Goal: Obtain resource: Download file/media

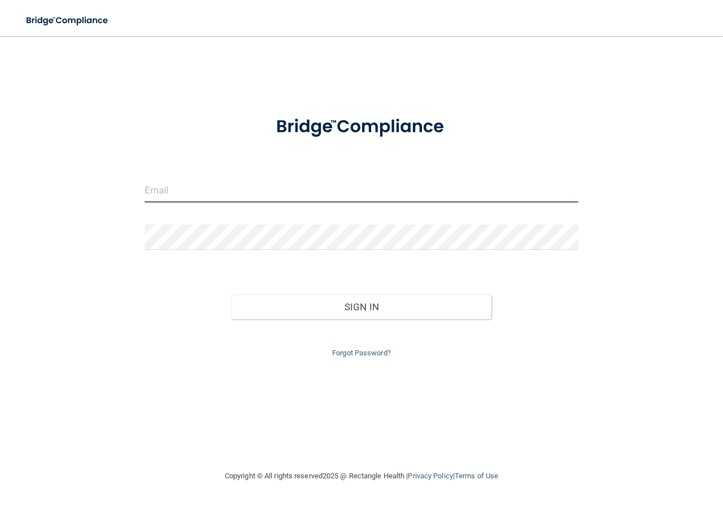
click at [215, 193] on input "email" at bounding box center [362, 189] width 434 height 25
type input "[EMAIL_ADDRESS][DOMAIN_NAME]"
click at [231, 295] on button "Sign In" at bounding box center [361, 307] width 260 height 25
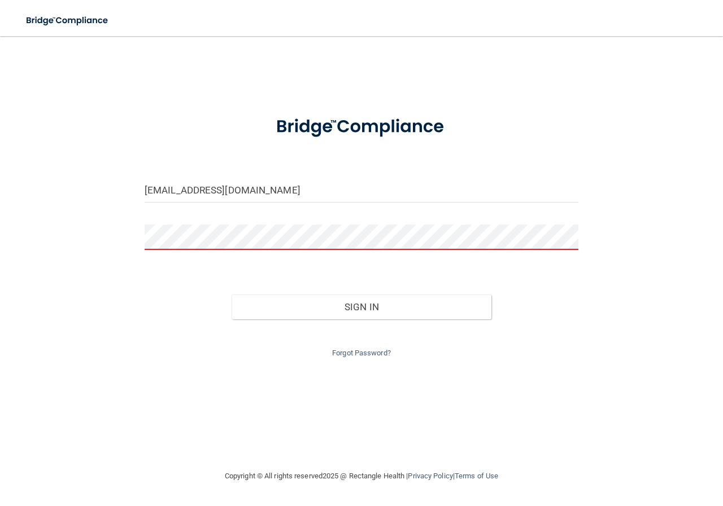
click at [231, 295] on button "Sign In" at bounding box center [361, 307] width 260 height 25
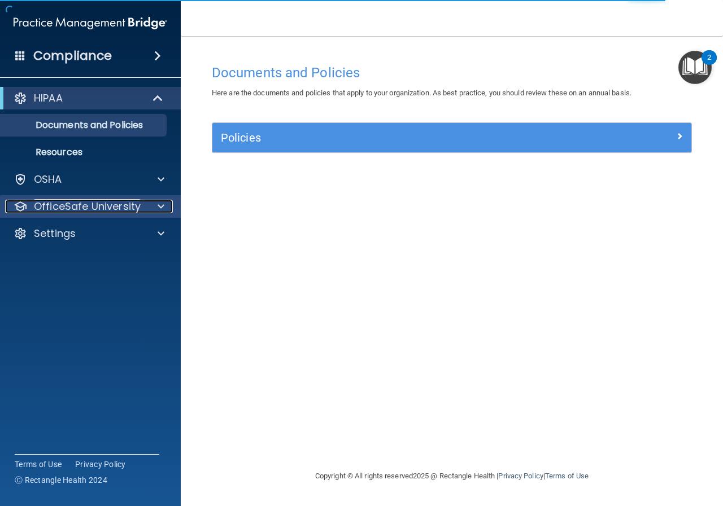
click at [117, 206] on p "OfficeSafe University" at bounding box center [87, 207] width 107 height 14
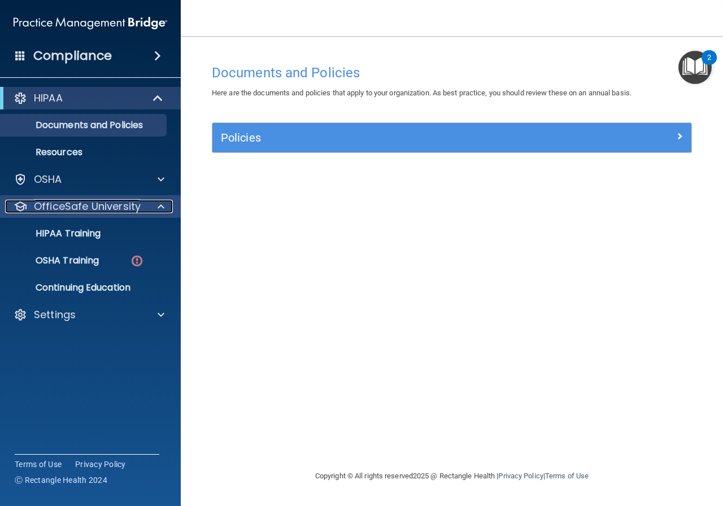
click at [161, 203] on span at bounding box center [161, 207] width 7 height 14
click at [162, 206] on span at bounding box center [161, 207] width 7 height 14
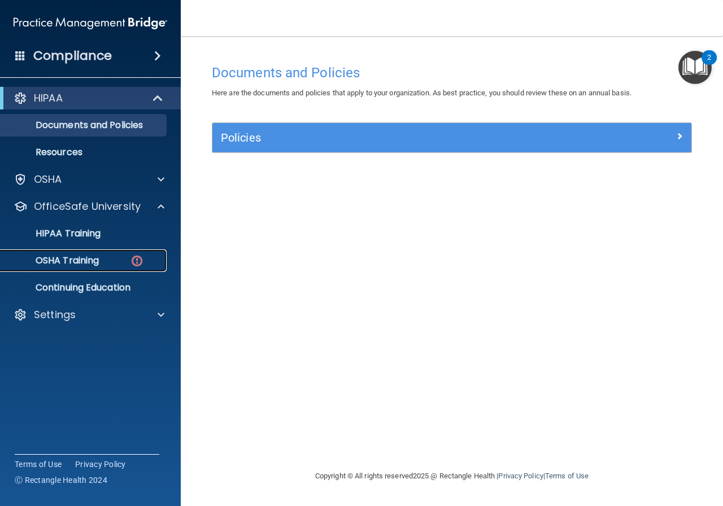
click at [139, 262] on img at bounding box center [137, 261] width 14 height 14
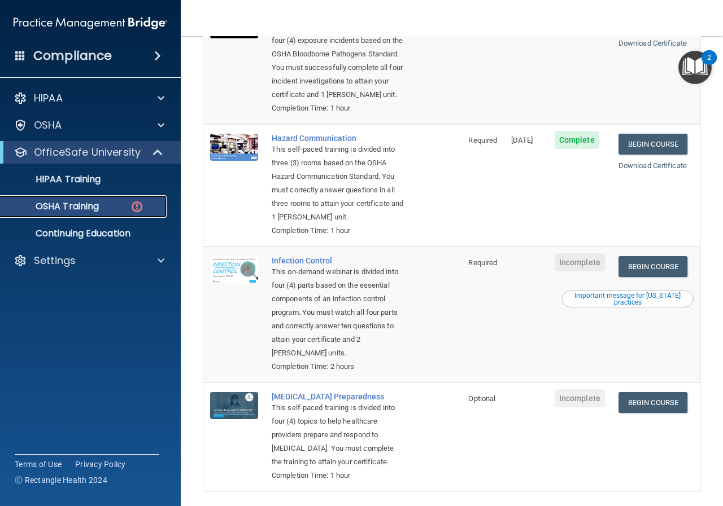
scroll to position [143, 0]
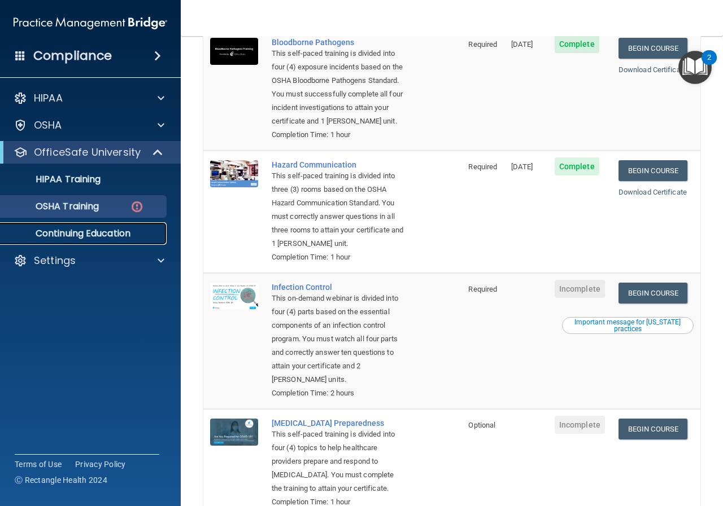
click at [130, 237] on p "Continuing Education" at bounding box center [84, 233] width 154 height 11
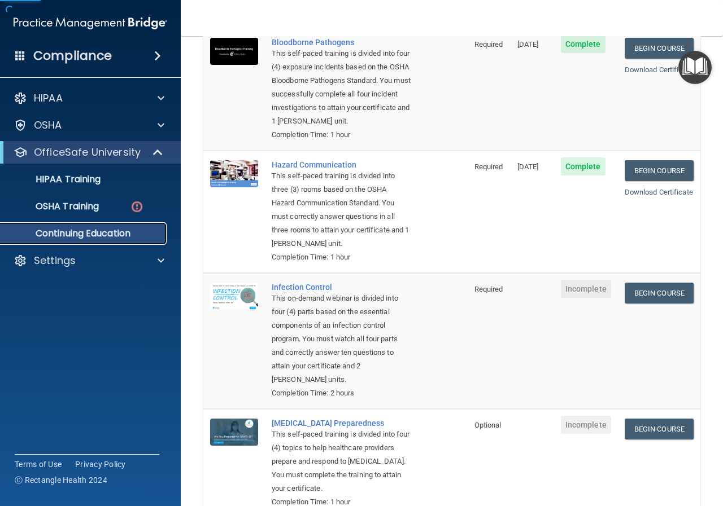
scroll to position [55, 0]
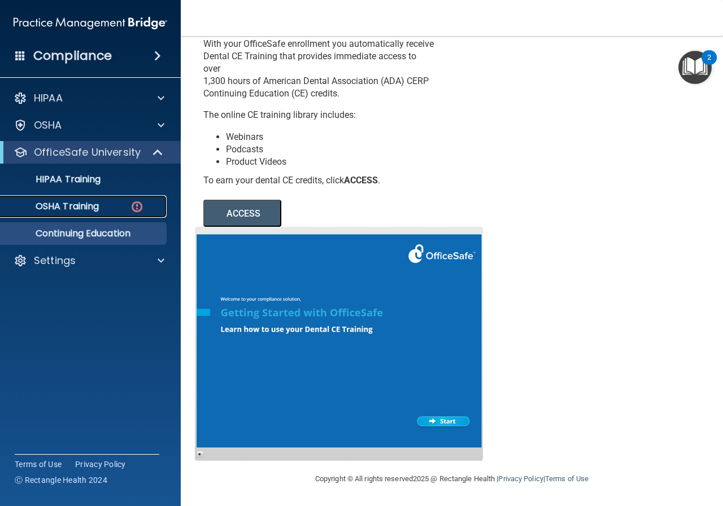
click at [120, 207] on div "OSHA Training" at bounding box center [84, 206] width 154 height 11
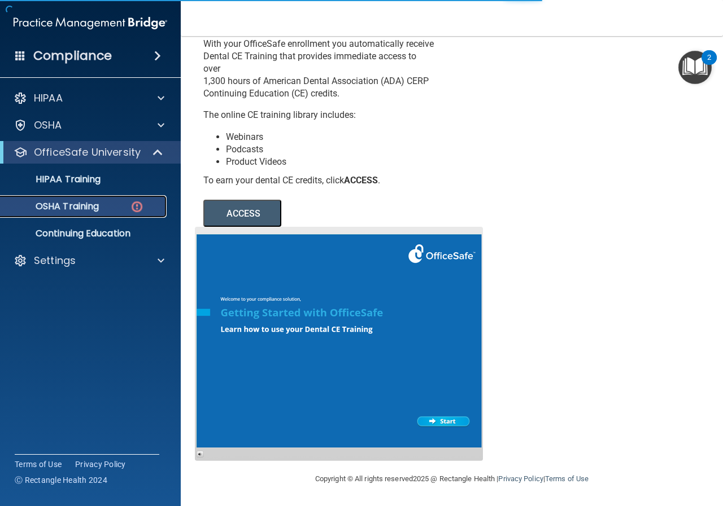
scroll to position [256, 0]
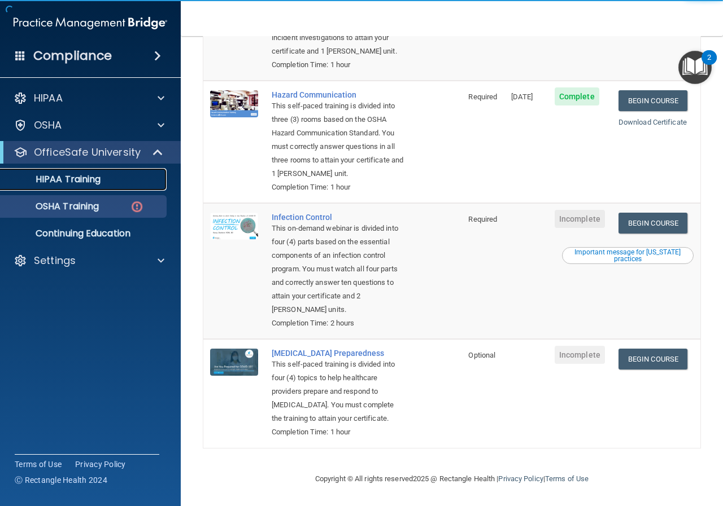
click at [113, 183] on div "HIPAA Training" at bounding box center [84, 179] width 154 height 11
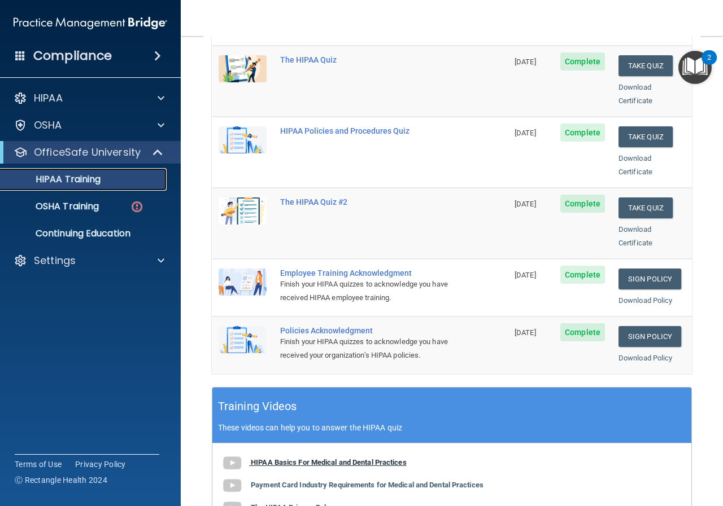
scroll to position [169, 0]
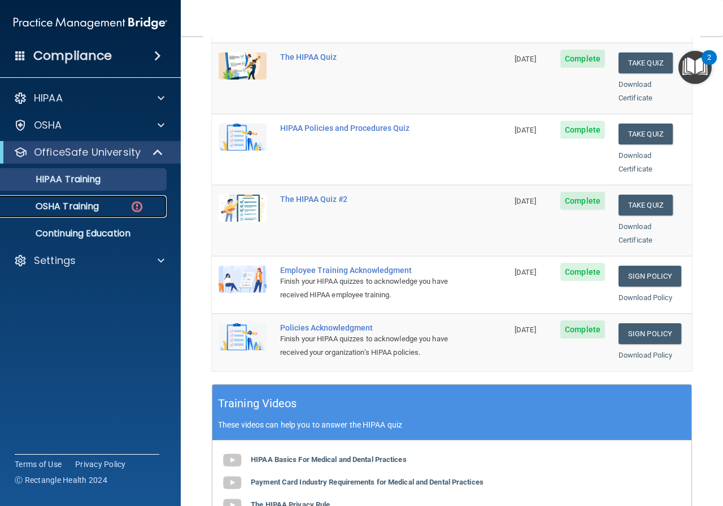
click at [141, 206] on img at bounding box center [137, 207] width 14 height 14
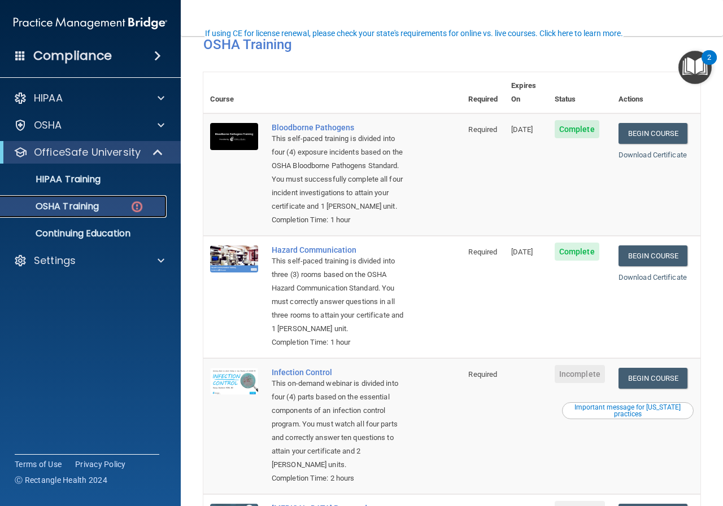
scroll to position [113, 0]
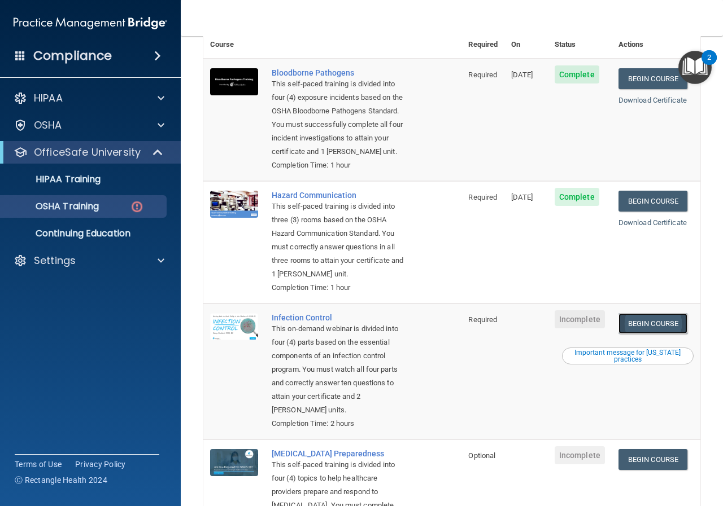
click at [649, 334] on link "Begin Course" at bounding box center [652, 323] width 69 height 21
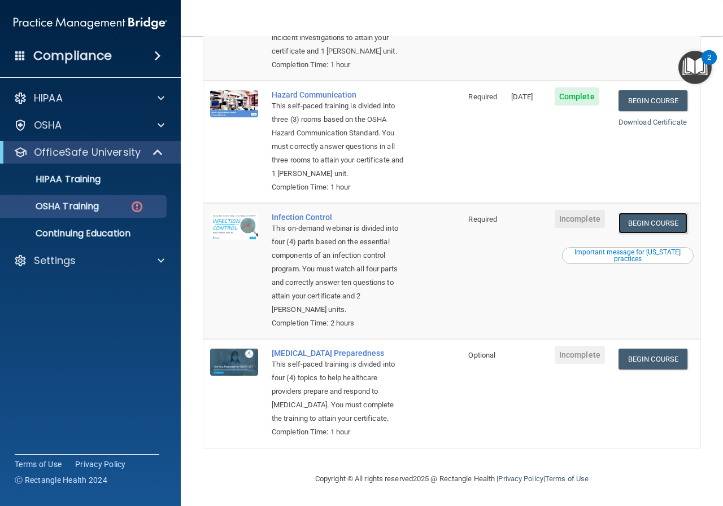
scroll to position [256, 0]
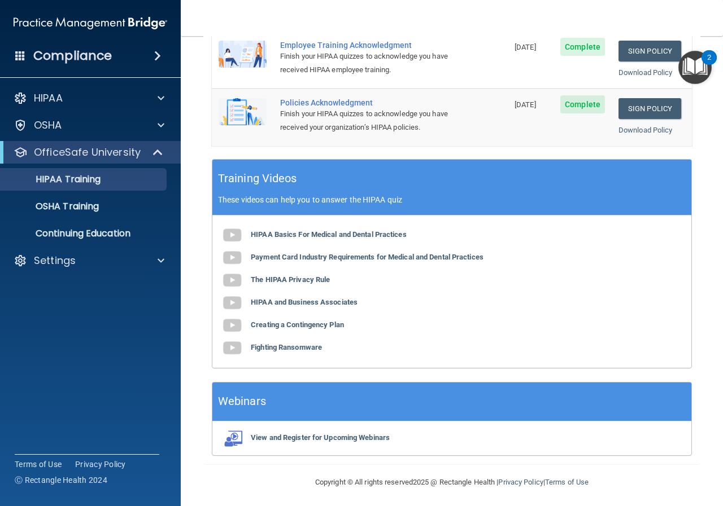
scroll to position [396, 0]
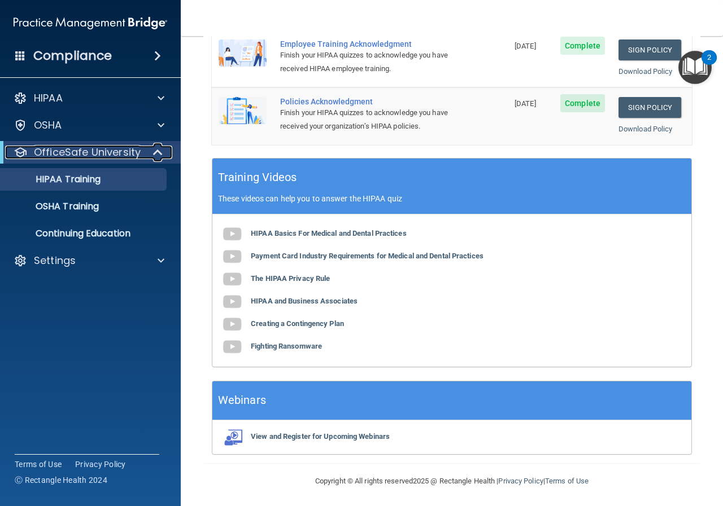
click at [155, 151] on span at bounding box center [159, 153] width 10 height 14
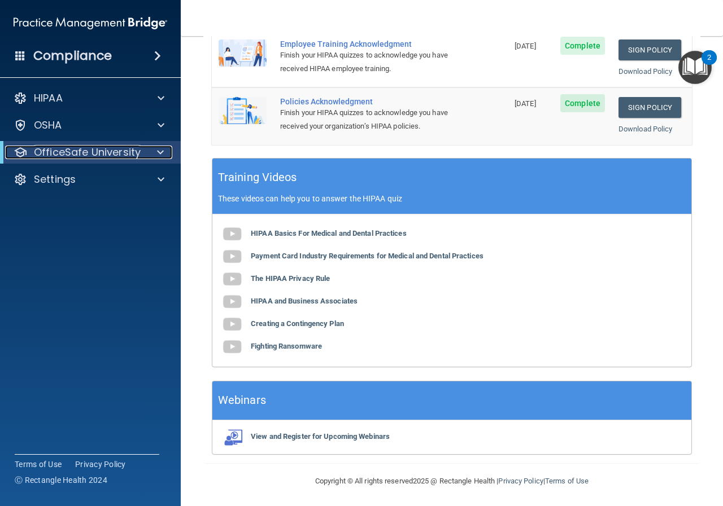
click at [160, 150] on span at bounding box center [160, 153] width 7 height 14
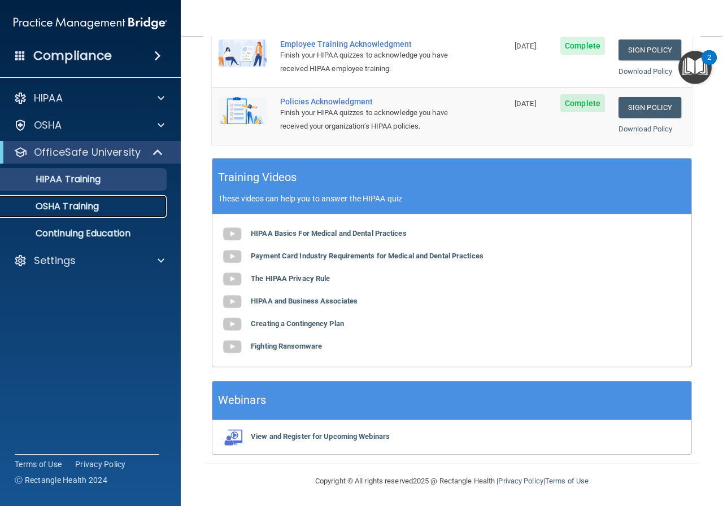
click at [138, 217] on link "OSHA Training" at bounding box center [78, 206] width 178 height 23
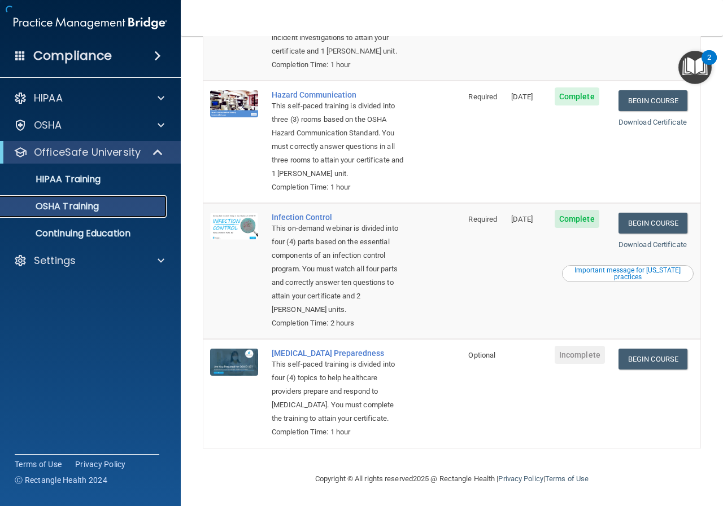
scroll to position [225, 0]
click at [668, 349] on link "Begin Course" at bounding box center [652, 359] width 69 height 21
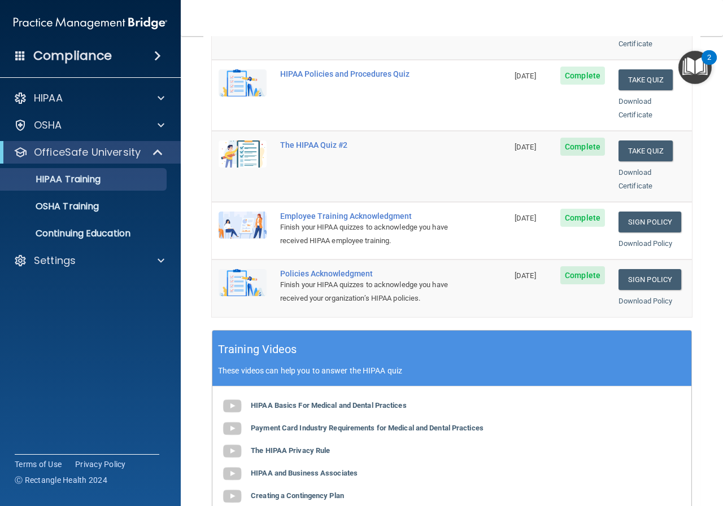
scroll to position [226, 0]
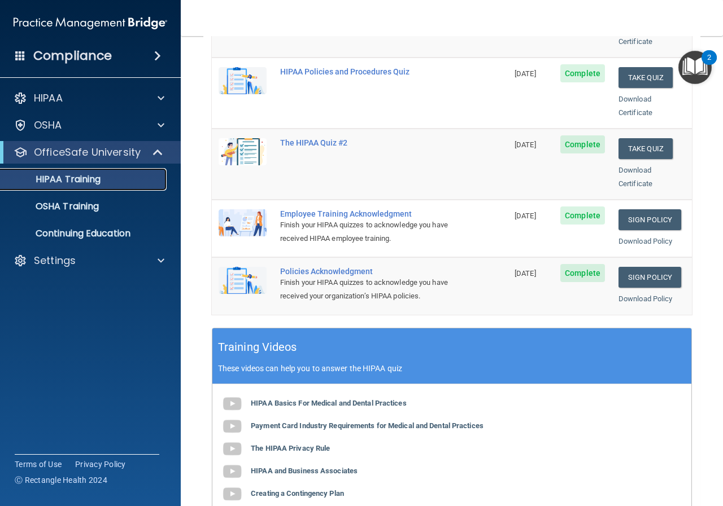
click at [78, 185] on p "HIPAA Training" at bounding box center [53, 179] width 93 height 11
click at [99, 205] on p "OSHA Training" at bounding box center [52, 206] width 91 height 11
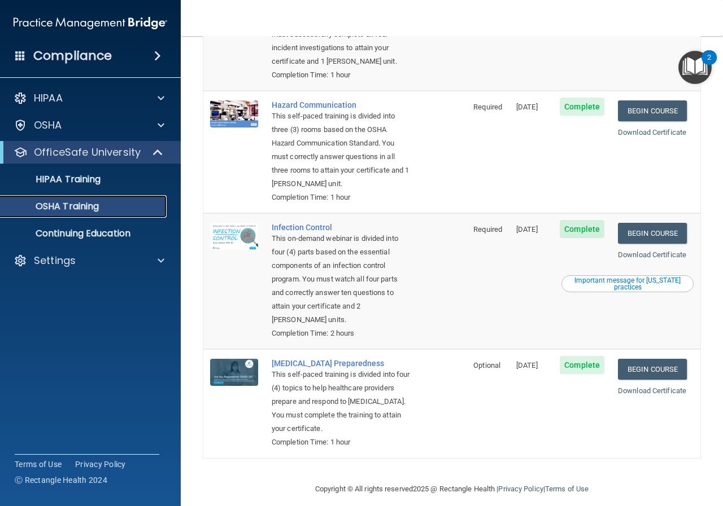
scroll to position [185, 0]
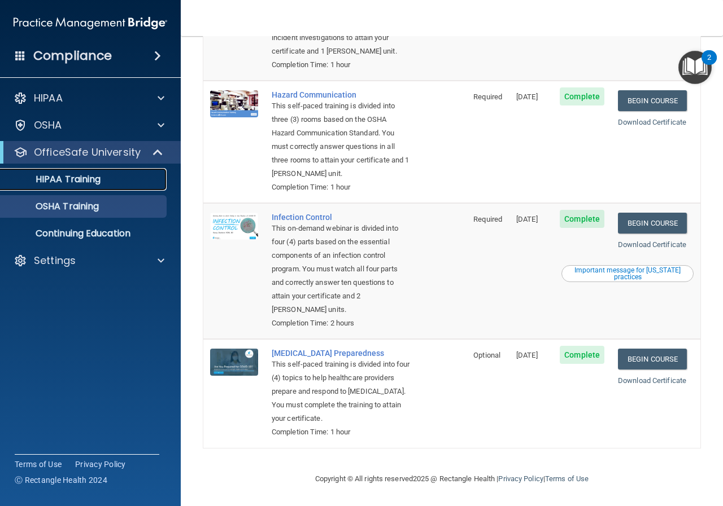
click at [94, 181] on p "HIPAA Training" at bounding box center [53, 179] width 93 height 11
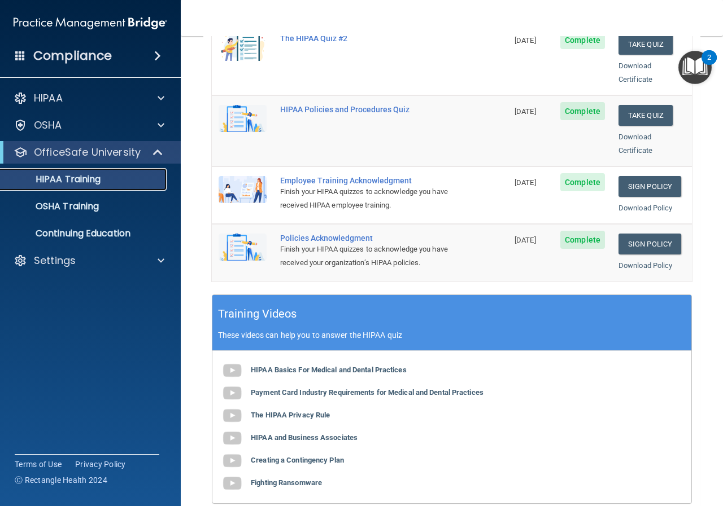
scroll to position [282, 0]
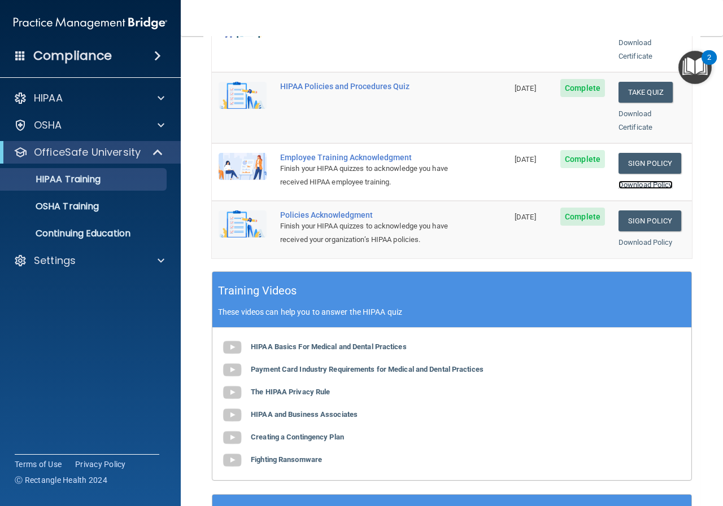
click at [633, 181] on link "Download Policy" at bounding box center [645, 185] width 54 height 8
click at [640, 238] on link "Download Policy" at bounding box center [645, 242] width 54 height 8
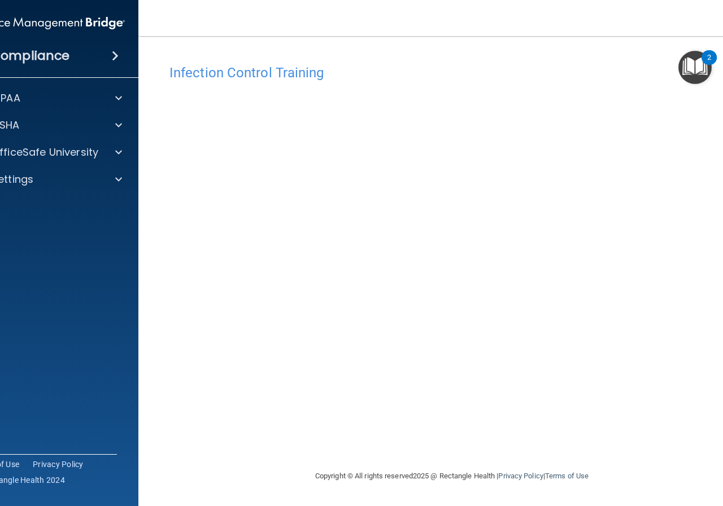
click at [469, 447] on div "Infection Control Training This course doesn’t expire until . Are you sure you …" at bounding box center [452, 264] width 582 height 411
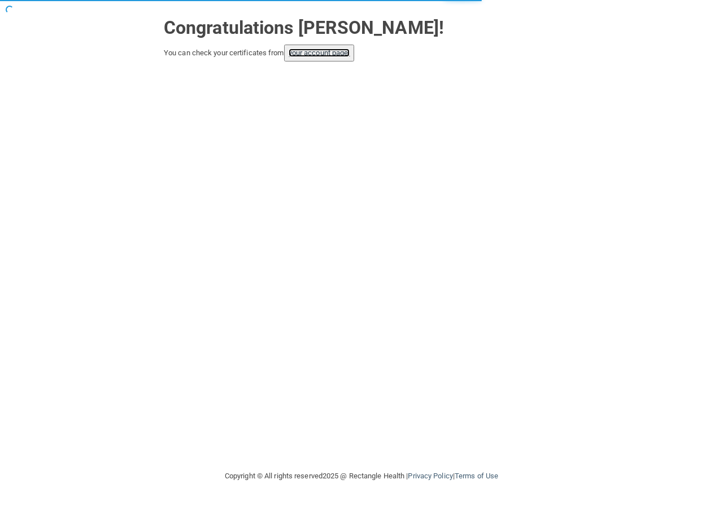
click at [322, 56] on link "your account page!" at bounding box center [320, 53] width 62 height 8
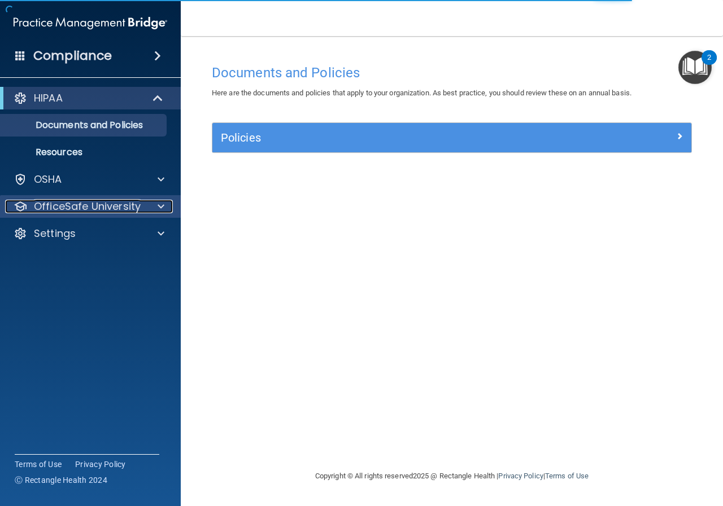
click at [163, 206] on span at bounding box center [161, 207] width 7 height 14
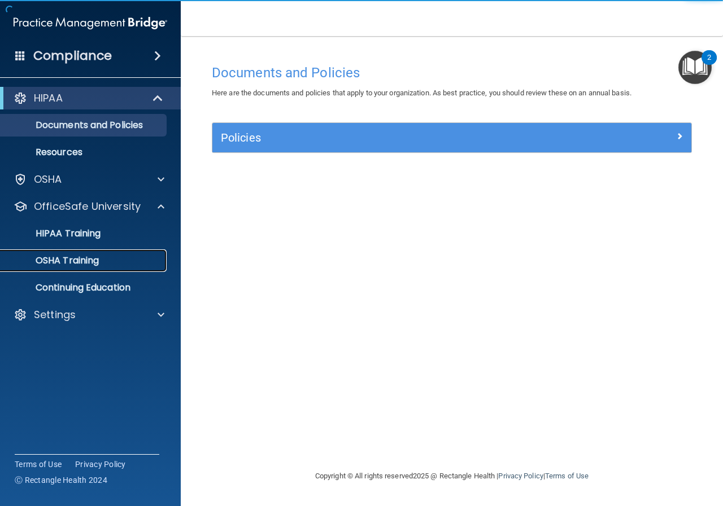
click at [147, 261] on div "OSHA Training" at bounding box center [84, 260] width 154 height 11
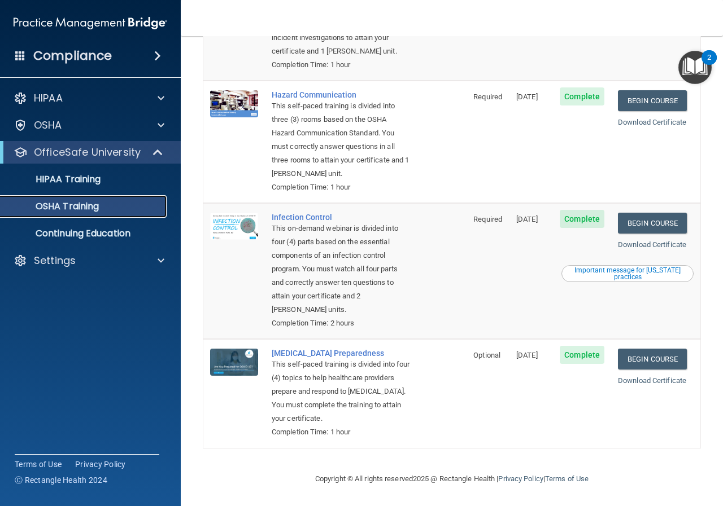
scroll to position [72, 0]
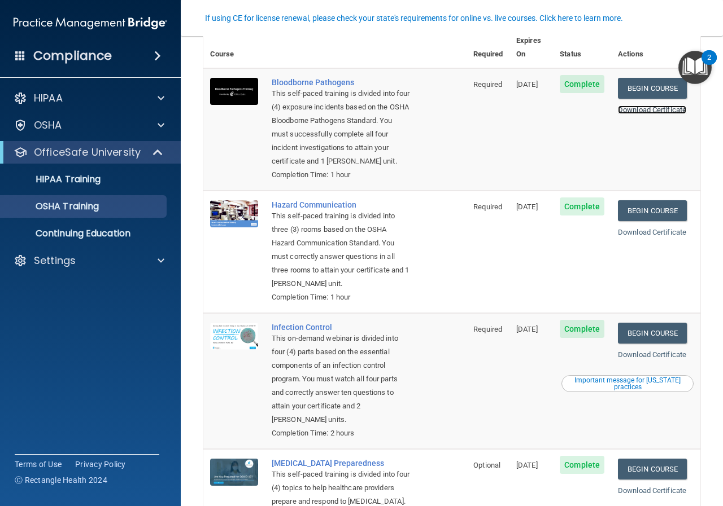
click at [641, 106] on link "Download Certificate" at bounding box center [652, 110] width 68 height 8
click at [649, 233] on link "Download Certificate" at bounding box center [652, 232] width 68 height 8
click at [637, 355] on link "Download Certificate" at bounding box center [652, 355] width 68 height 8
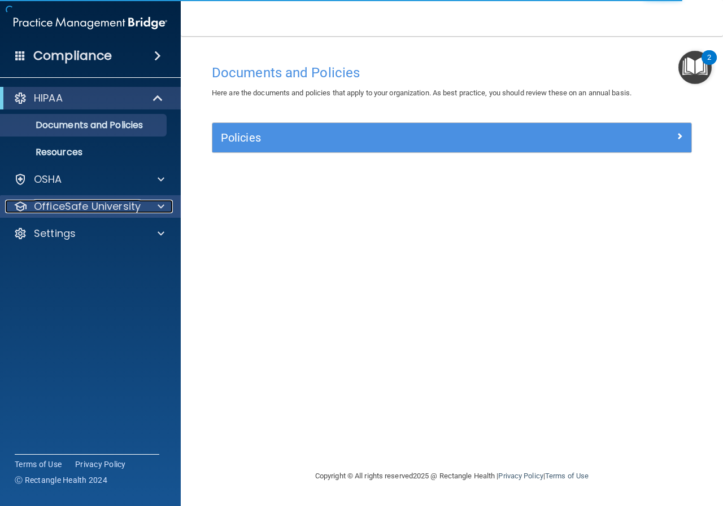
click at [155, 208] on div at bounding box center [159, 207] width 28 height 14
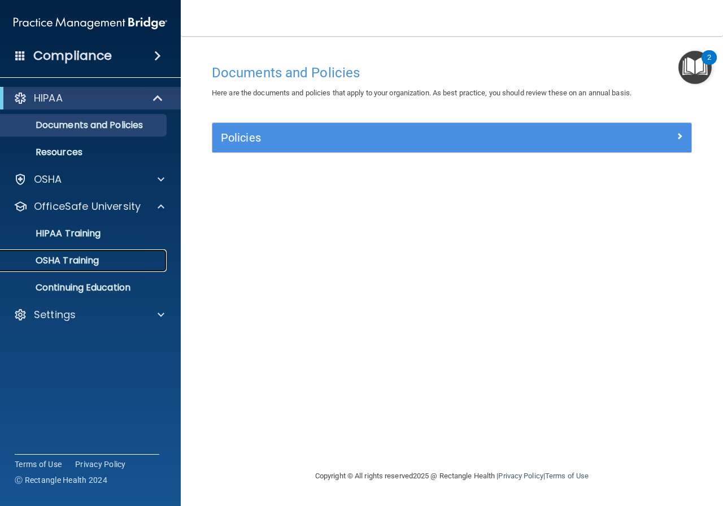
click at [141, 260] on div "OSHA Training" at bounding box center [84, 260] width 154 height 11
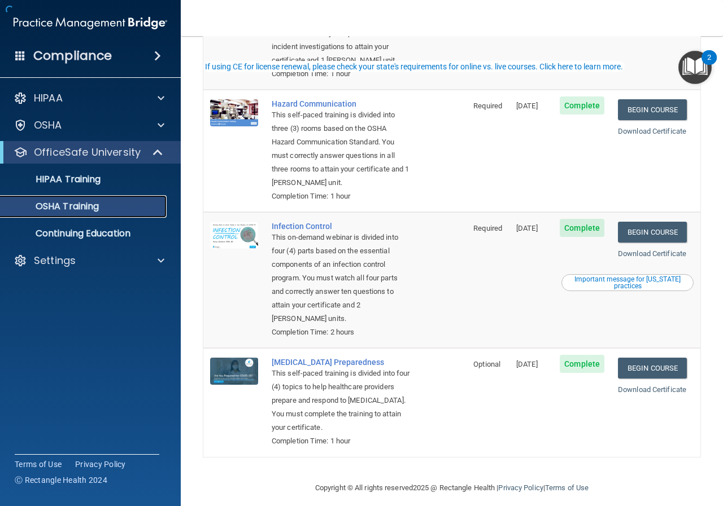
scroll to position [185, 0]
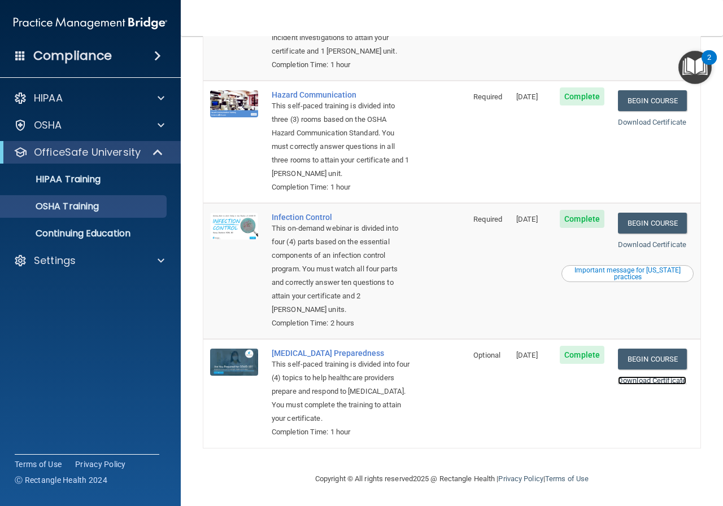
click at [654, 377] on link "Download Certificate" at bounding box center [652, 381] width 68 height 8
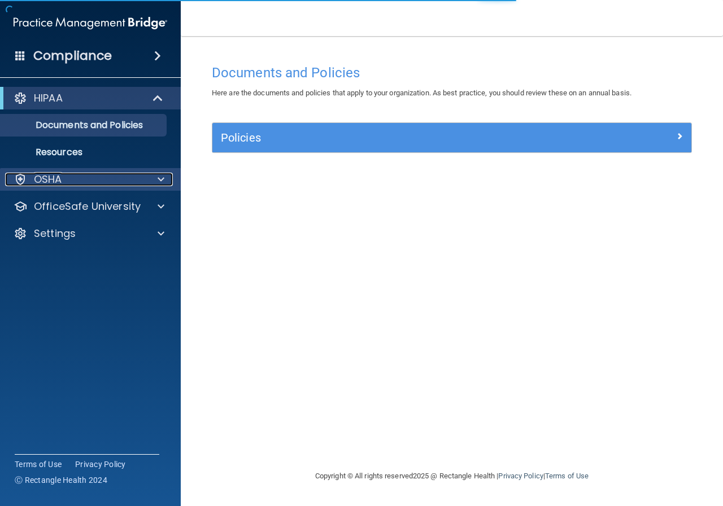
click at [127, 186] on div "OSHA" at bounding box center [75, 180] width 140 height 14
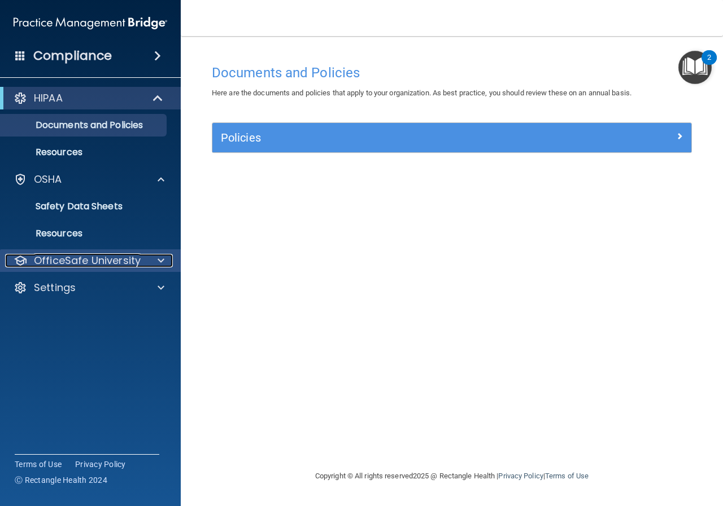
click at [160, 256] on span at bounding box center [161, 261] width 7 height 14
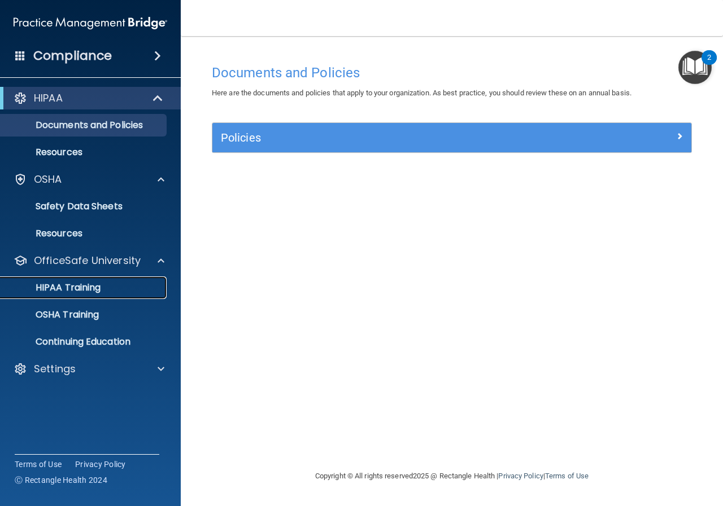
click at [131, 295] on link "HIPAA Training" at bounding box center [78, 288] width 178 height 23
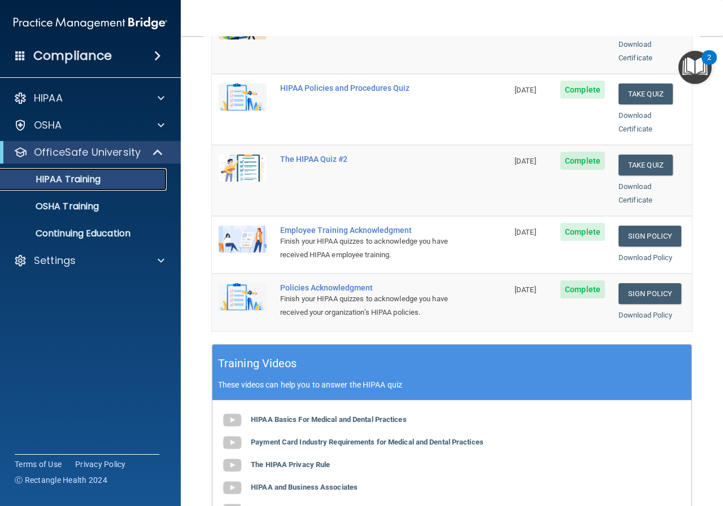
scroll to position [282, 0]
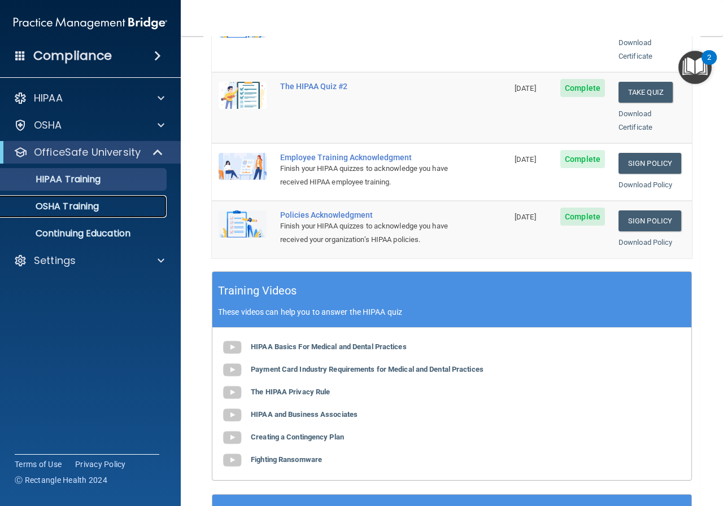
click at [148, 205] on div "OSHA Training" at bounding box center [84, 206] width 154 height 11
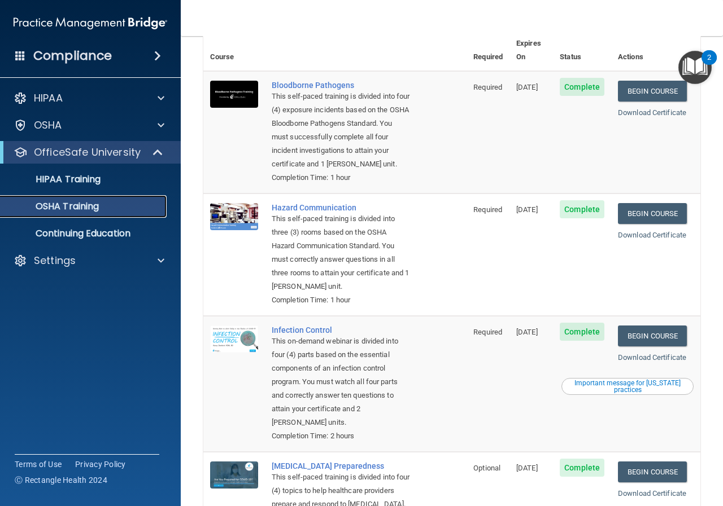
scroll to position [185, 0]
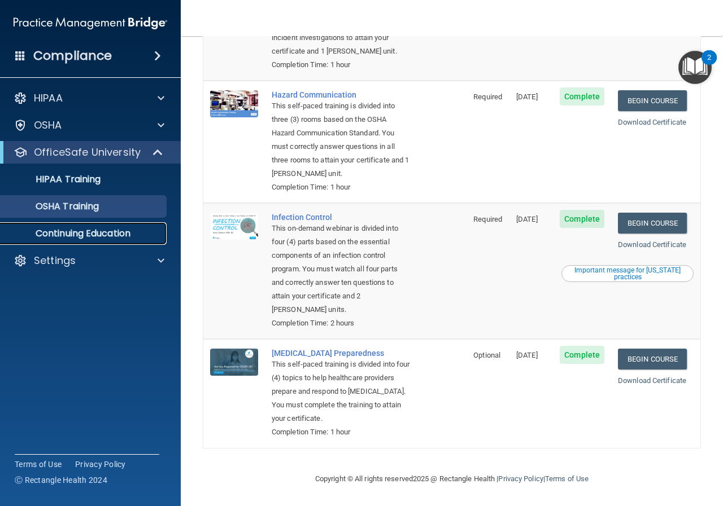
click at [105, 238] on p "Continuing Education" at bounding box center [84, 233] width 154 height 11
